Goal: Information Seeking & Learning: Learn about a topic

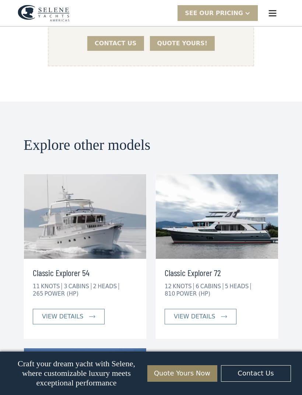
scroll to position [1355, 0]
click at [262, 270] on div "Classic Explorer 72 12 KNOTS 6 CABINS 5 HEADS 810 POWER (HP) view details" at bounding box center [217, 297] width 122 height 77
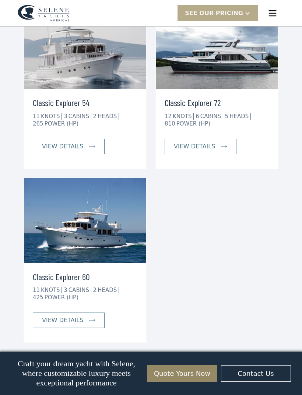
scroll to position [1526, 0]
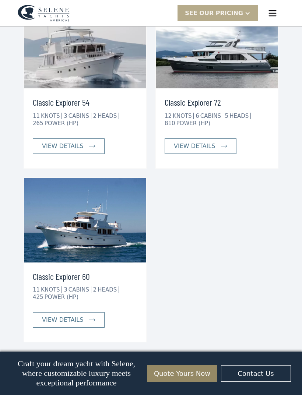
click at [101, 203] on img at bounding box center [85, 220] width 122 height 85
click at [79, 315] on div "view details" at bounding box center [62, 319] width 41 height 9
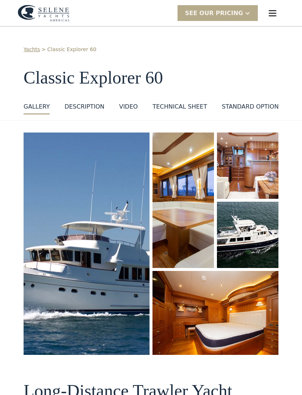
click at [268, 258] on img "open lightbox" at bounding box center [248, 235] width 62 height 67
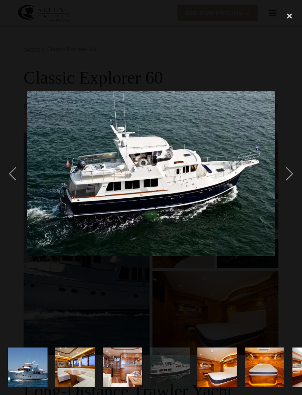
click at [288, 186] on div "next image" at bounding box center [289, 173] width 25 height 331
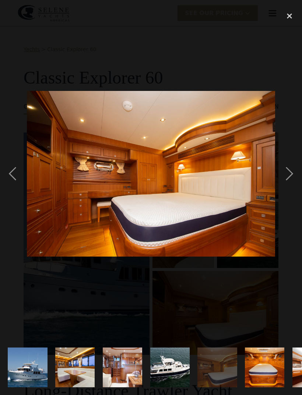
click at [286, 183] on div "next image" at bounding box center [289, 173] width 25 height 331
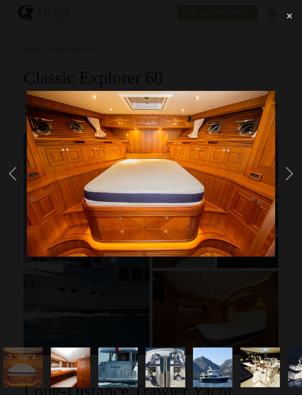
scroll to position [0, 255]
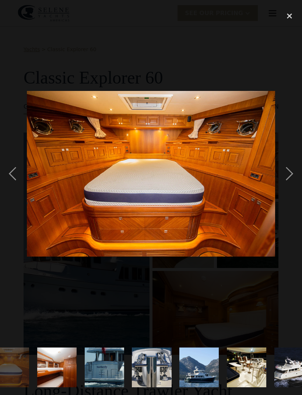
click at [291, 184] on div "next image" at bounding box center [289, 173] width 25 height 331
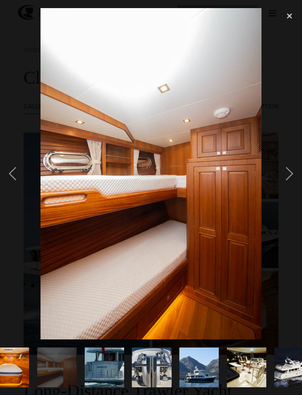
click at [290, 183] on div "next image" at bounding box center [289, 173] width 25 height 331
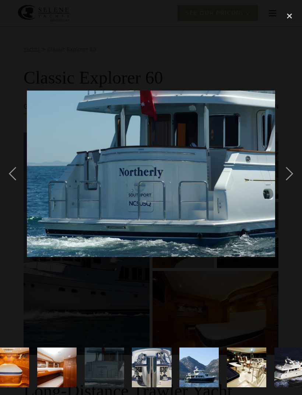
click at [291, 182] on div "next image" at bounding box center [289, 173] width 25 height 331
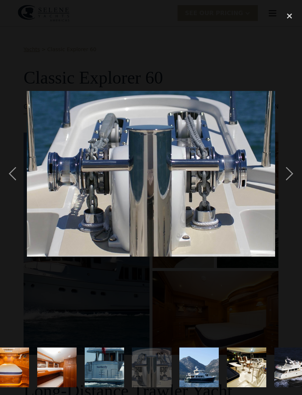
click at [289, 181] on div "next image" at bounding box center [289, 173] width 25 height 331
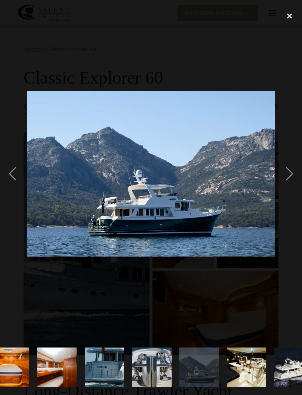
click at [289, 179] on div "next image" at bounding box center [289, 173] width 25 height 331
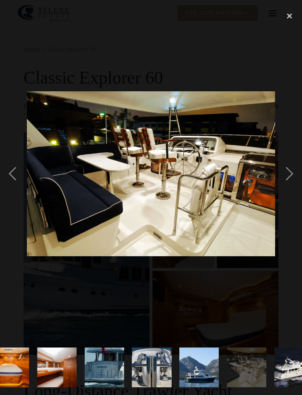
click at [292, 183] on div "next image" at bounding box center [289, 173] width 25 height 331
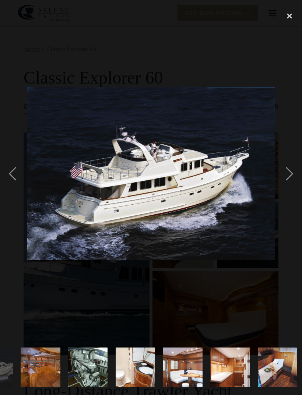
scroll to position [0, 556]
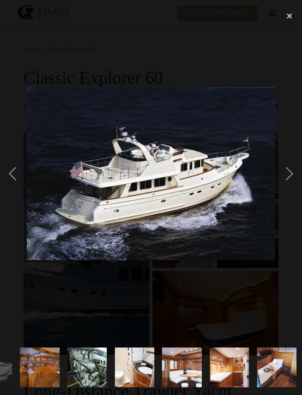
click at [289, 176] on div "next image" at bounding box center [289, 173] width 25 height 331
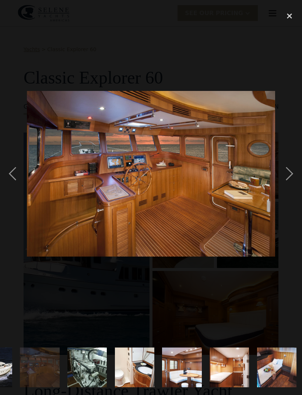
click at [289, 181] on div "next image" at bounding box center [289, 173] width 25 height 331
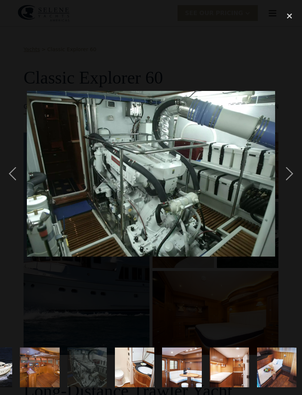
click at [292, 186] on div "next image" at bounding box center [289, 173] width 25 height 331
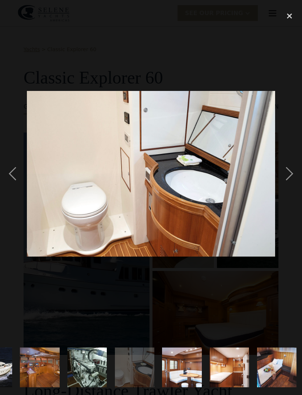
click at [297, 181] on div "next image" at bounding box center [289, 173] width 25 height 331
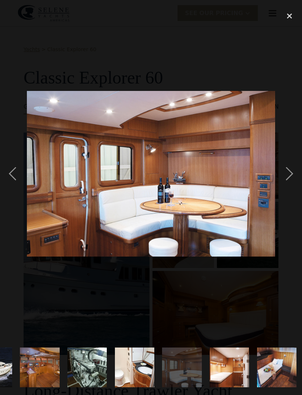
click at [292, 183] on div "next image" at bounding box center [289, 173] width 25 height 331
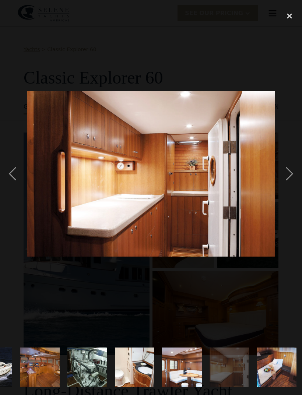
click at [291, 185] on div "next image" at bounding box center [289, 173] width 25 height 331
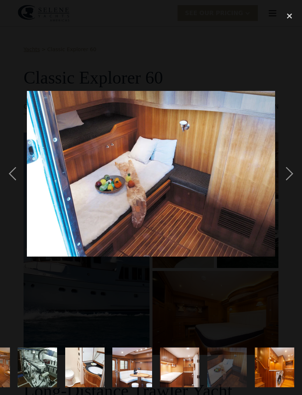
scroll to position [0, 660]
click at [293, 186] on div "next image" at bounding box center [289, 173] width 25 height 331
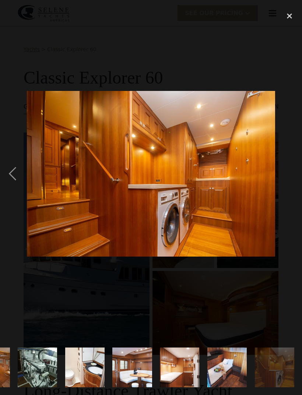
click at [293, 184] on div "next image" at bounding box center [289, 173] width 25 height 331
click at [278, 187] on div "next image" at bounding box center [289, 173] width 25 height 331
click at [294, 19] on div "close lightbox" at bounding box center [289, 16] width 25 height 16
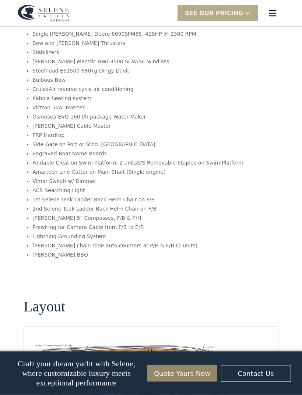
scroll to position [1162, 0]
click at [241, 11] on div "SEE Our Pricing" at bounding box center [214, 13] width 58 height 9
click at [269, 121] on section "Standard options Single John Deere 6090SFM85, 425HP @ 2300 RPM Bow and Stern Th…" at bounding box center [151, 121] width 254 height 296
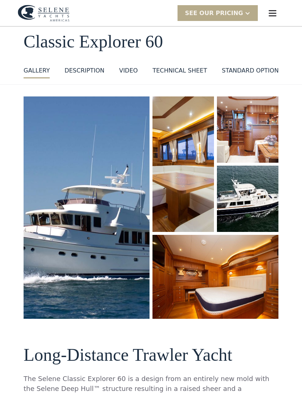
scroll to position [0, 0]
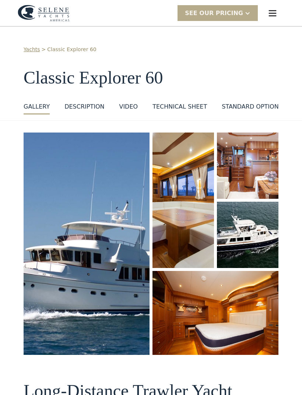
click at [34, 48] on link "Yachts" at bounding box center [32, 50] width 17 height 8
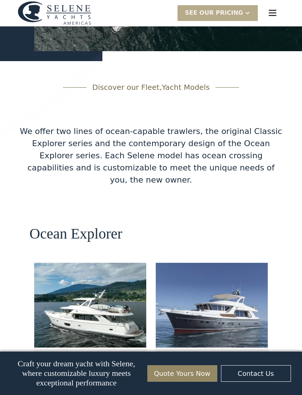
scroll to position [1137, 0]
click at [238, 263] on img at bounding box center [212, 305] width 112 height 85
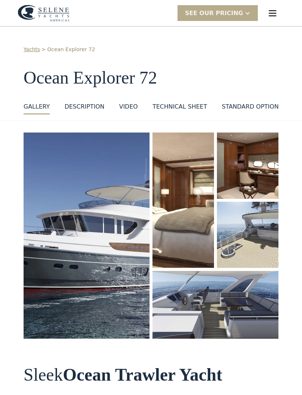
click at [115, 231] on img "open lightbox" at bounding box center [87, 235] width 126 height 206
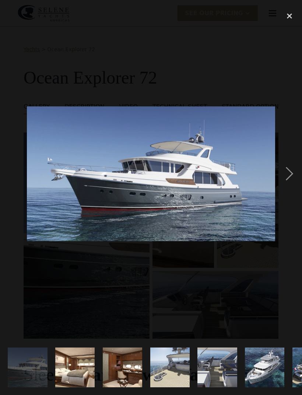
click at [299, 184] on div "next image" at bounding box center [289, 173] width 25 height 331
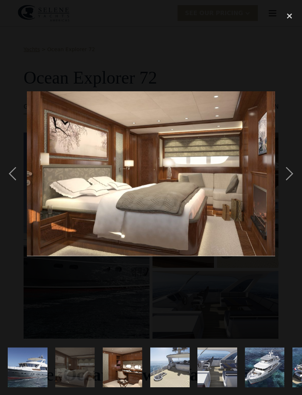
click at [290, 184] on div "next image" at bounding box center [289, 173] width 25 height 331
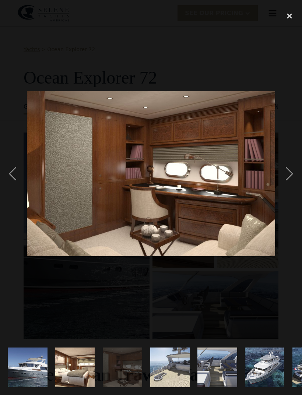
click at [292, 183] on div "next image" at bounding box center [289, 173] width 25 height 331
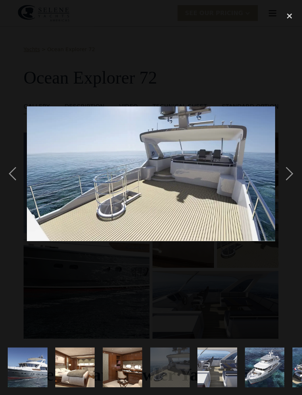
click at [289, 182] on div "next image" at bounding box center [289, 173] width 25 height 331
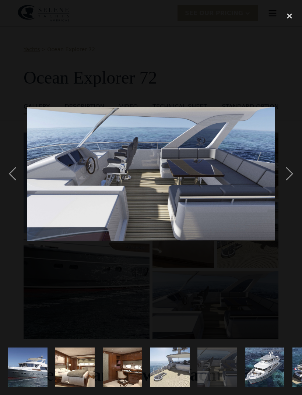
click at [289, 182] on div "next image" at bounding box center [289, 173] width 25 height 331
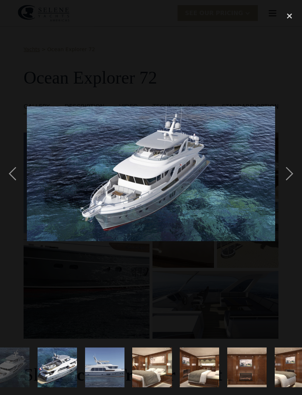
scroll to position [0, 255]
click at [291, 182] on div "next image" at bounding box center [289, 173] width 25 height 331
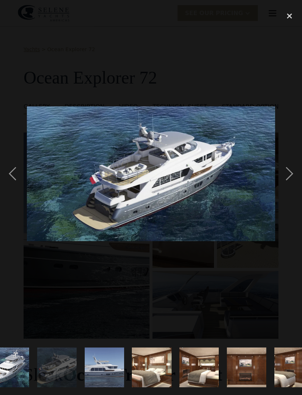
click at [286, 185] on div "next image" at bounding box center [289, 173] width 25 height 331
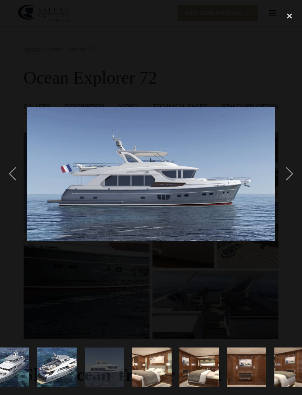
click at [287, 182] on div "next image" at bounding box center [289, 173] width 25 height 331
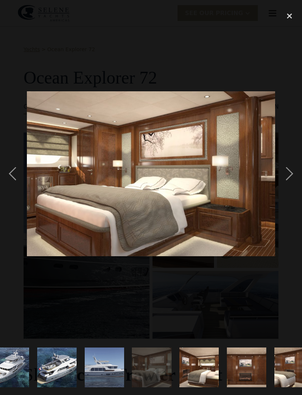
click at [290, 185] on div "next image" at bounding box center [289, 173] width 25 height 331
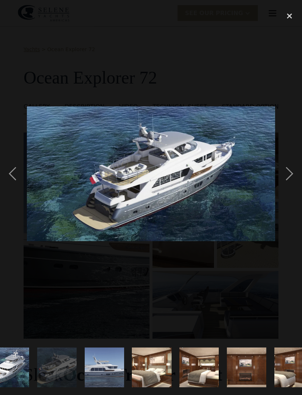
click at [294, 184] on div "next image" at bounding box center [289, 173] width 25 height 331
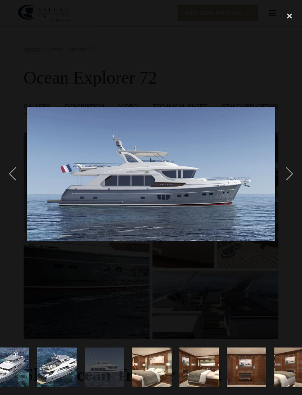
click at [289, 184] on div "next image" at bounding box center [289, 173] width 25 height 331
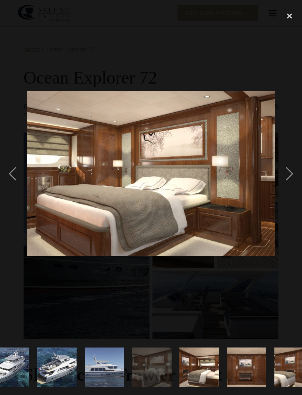
click at [292, 184] on div "next image" at bounding box center [289, 173] width 25 height 331
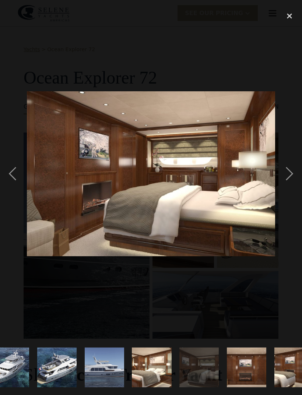
click at [290, 183] on div "next image" at bounding box center [289, 173] width 25 height 331
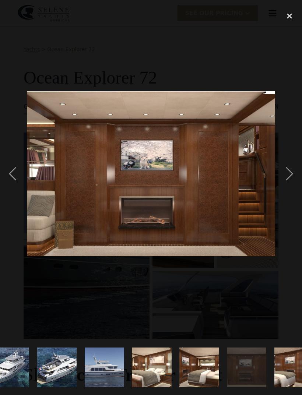
click at [292, 182] on div "next image" at bounding box center [289, 173] width 25 height 331
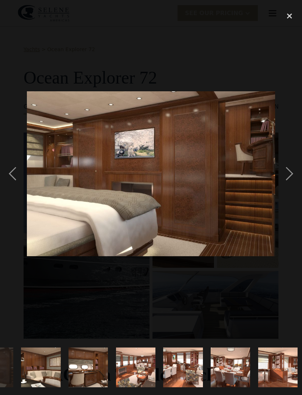
scroll to position [0, 556]
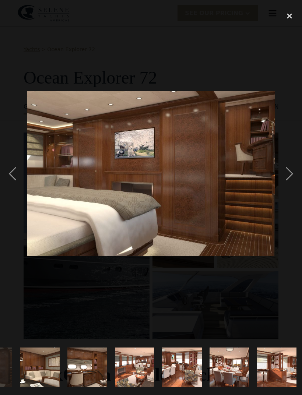
click at [290, 185] on div "next image" at bounding box center [289, 173] width 25 height 331
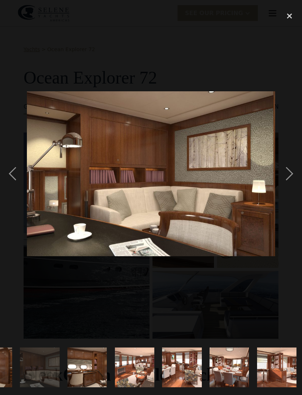
click at [292, 181] on div "next image" at bounding box center [289, 173] width 25 height 331
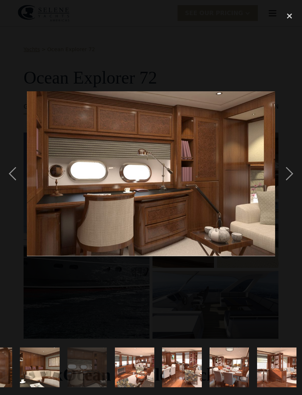
click at [293, 187] on div "next image" at bounding box center [289, 173] width 25 height 331
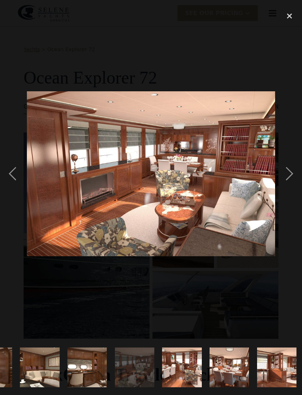
click at [297, 188] on div "next image" at bounding box center [289, 173] width 25 height 331
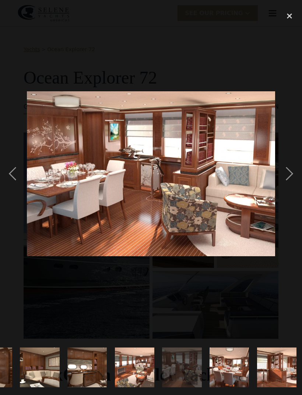
click at [291, 186] on div "next image" at bounding box center [289, 173] width 25 height 331
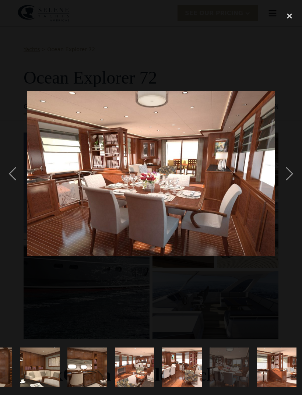
click at [289, 184] on div "next image" at bounding box center [289, 173] width 25 height 331
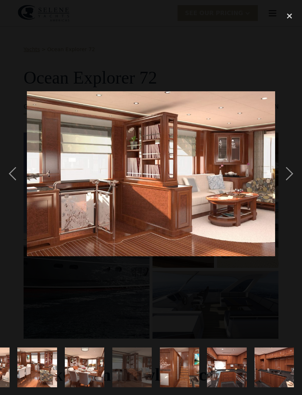
scroll to position [0, 760]
click at [292, 186] on div "next image" at bounding box center [289, 173] width 25 height 331
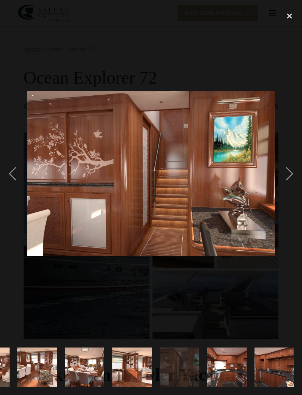
click at [291, 185] on div "next image" at bounding box center [289, 173] width 25 height 331
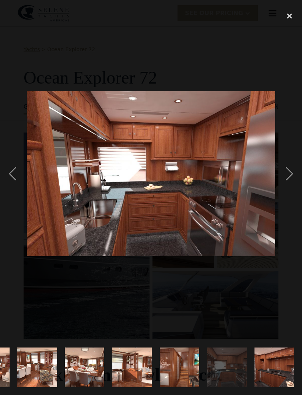
click at [291, 181] on div "next image" at bounding box center [289, 173] width 25 height 331
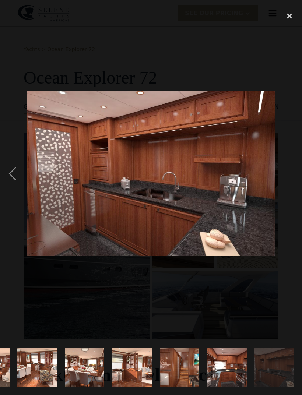
click at [289, 182] on div "next image" at bounding box center [289, 173] width 25 height 331
click at [291, 20] on div "close lightbox" at bounding box center [289, 16] width 25 height 16
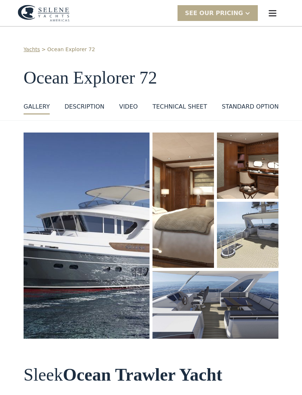
click at [293, 15] on div "close lightbox" at bounding box center [289, 16] width 25 height 16
